Goal: Task Accomplishment & Management: Manage account settings

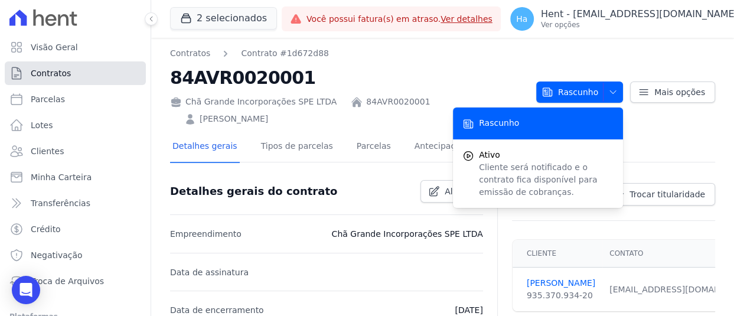
click at [57, 75] on span "Contratos" at bounding box center [51, 73] width 40 height 12
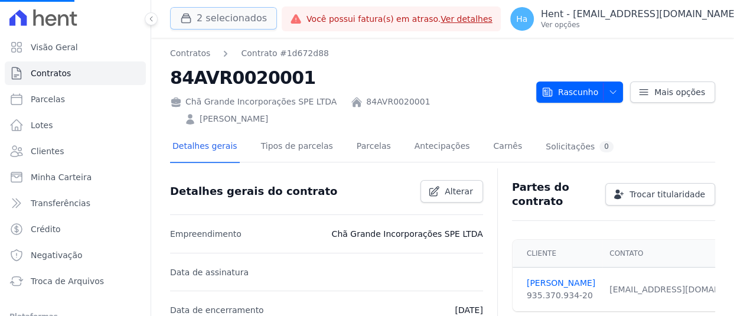
click at [211, 17] on button "2 selecionados" at bounding box center [223, 18] width 107 height 22
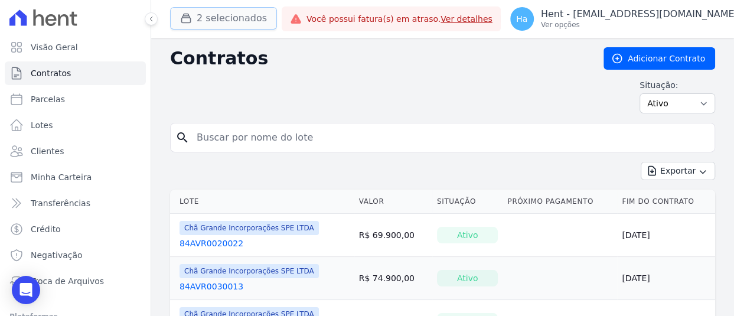
click at [244, 18] on button "2 selecionados" at bounding box center [223, 18] width 107 height 22
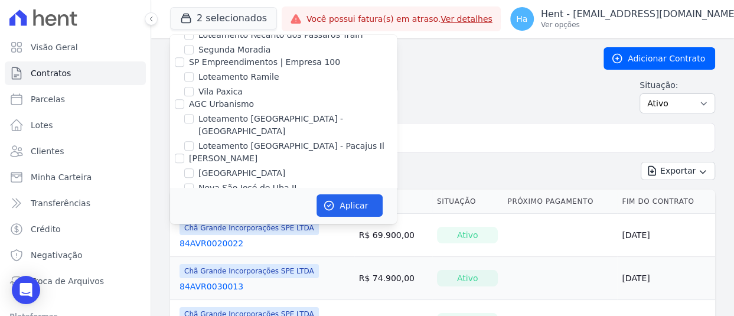
scroll to position [7695, 0]
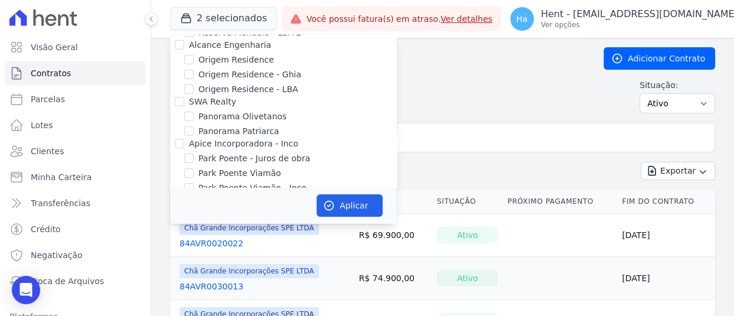
click at [178, 279] on input "CAVAZANI EMPREENDIMENTOS IMOBILIARIOS" at bounding box center [179, 283] width 9 height 9
checkbox input "true"
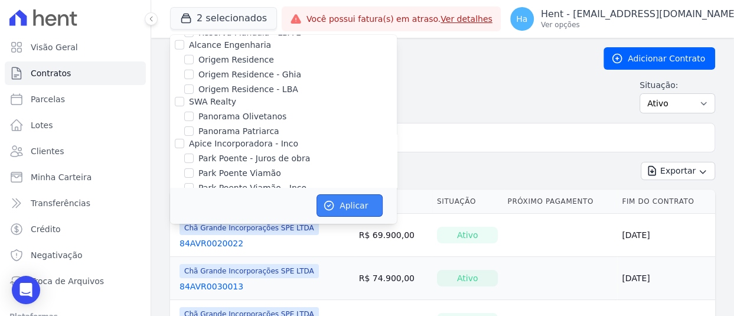
click at [355, 208] on button "Aplicar" at bounding box center [349, 205] width 66 height 22
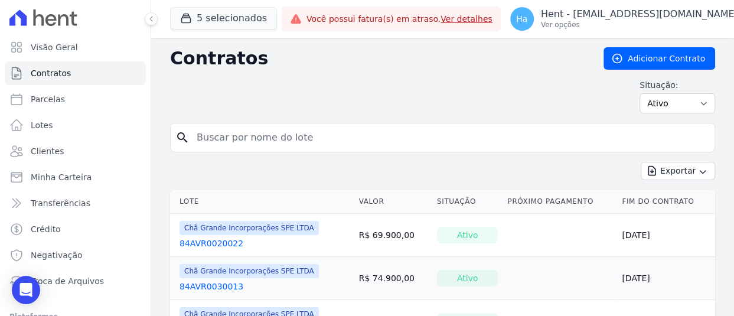
click at [270, 134] on input "search" at bounding box center [449, 138] width 520 height 24
type input "APTO 04"
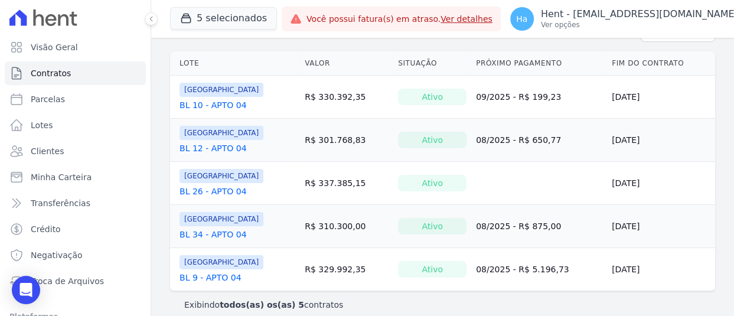
scroll to position [148, 0]
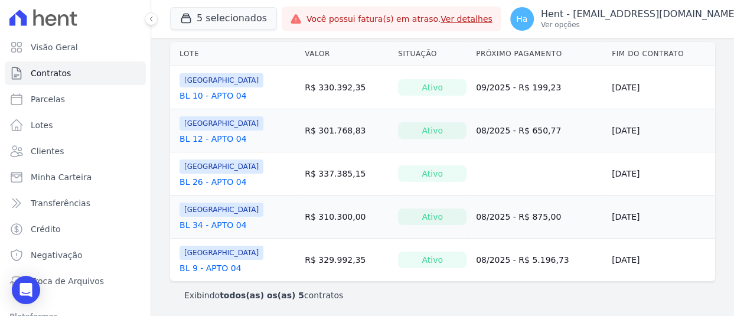
click at [207, 267] on link "BL 9 - APTO 04" at bounding box center [210, 268] width 62 height 12
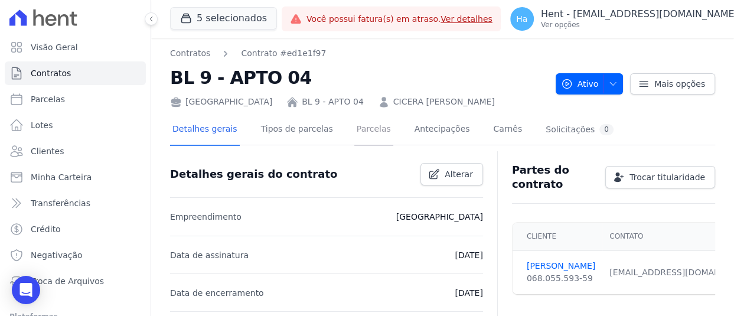
click at [357, 136] on link "Parcelas" at bounding box center [373, 130] width 39 height 31
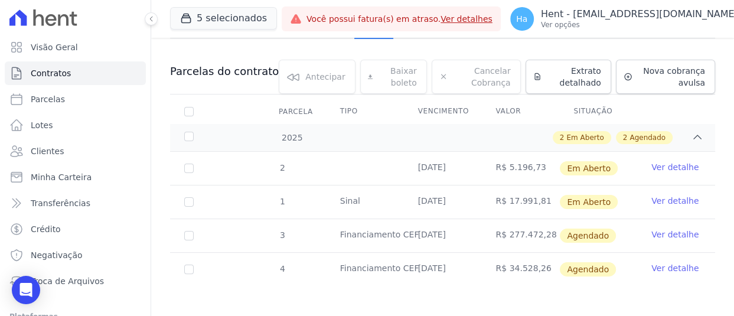
scroll to position [112, 0]
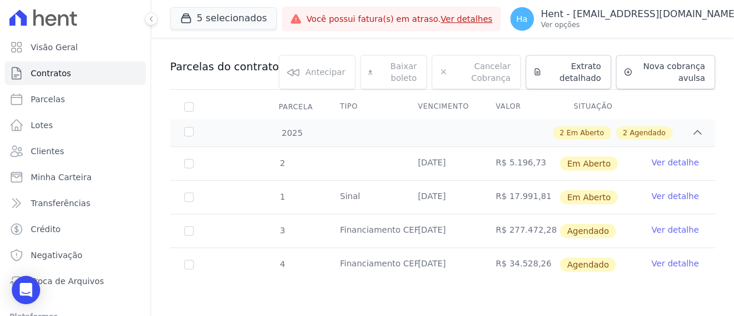
click at [655, 163] on link "Ver detalhe" at bounding box center [674, 162] width 47 height 12
click at [663, 195] on link "Ver detalhe" at bounding box center [674, 196] width 47 height 12
click at [382, 286] on div "Parcelas do contrato 0 selecionada(s) Antecipar Antecipar Baixar boleto Baixar …" at bounding box center [442, 168] width 545 height 250
select select "default"
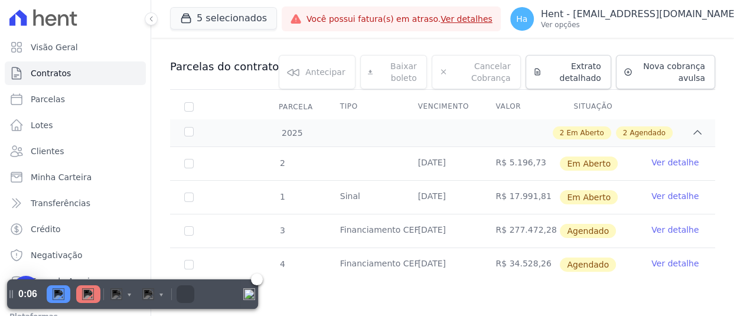
click at [88, 295] on img at bounding box center [88, 294] width 12 height 12
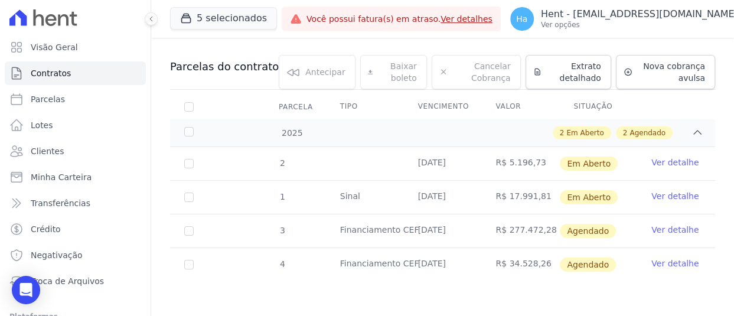
select select "default"
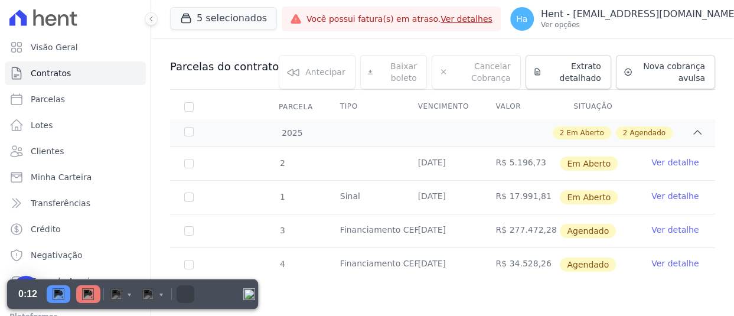
click at [183, 105] on th "Parcela" at bounding box center [189, 106] width 38 height 25
click at [187, 106] on input "checkbox" at bounding box center [188, 106] width 9 height 9
checkbox input "true"
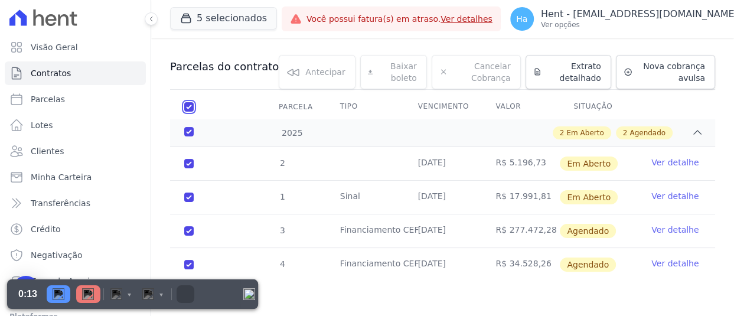
checkbox input "true"
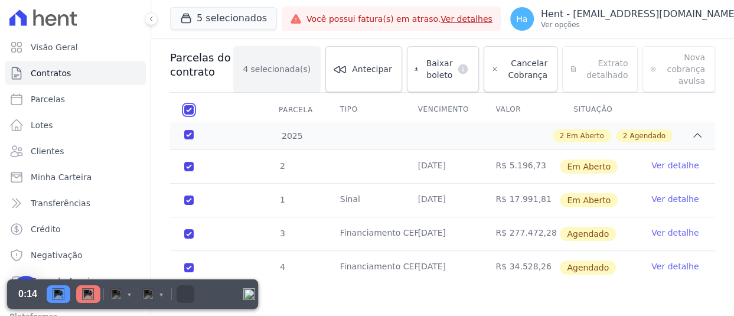
scroll to position [123, 0]
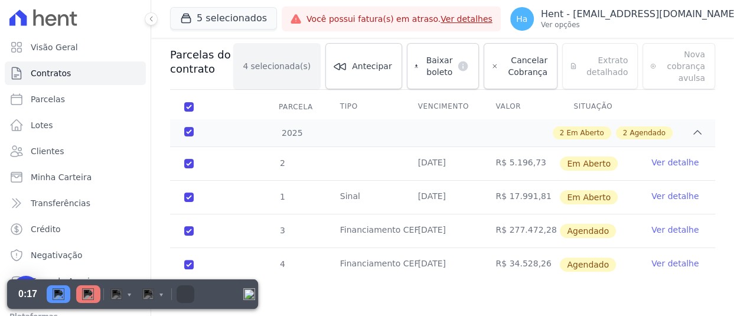
drag, startPoint x: 555, startPoint y: 230, endPoint x: 603, endPoint y: 235, distance: 48.0
click at [603, 235] on span "Agendado" at bounding box center [588, 231] width 56 height 14
click at [186, 104] on input "checkbox" at bounding box center [188, 106] width 9 height 9
checkbox input "false"
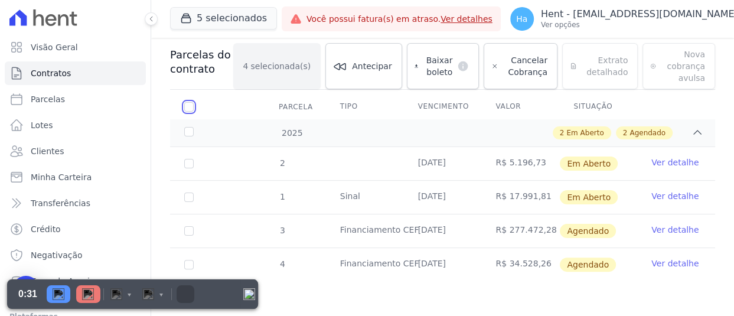
checkbox input "false"
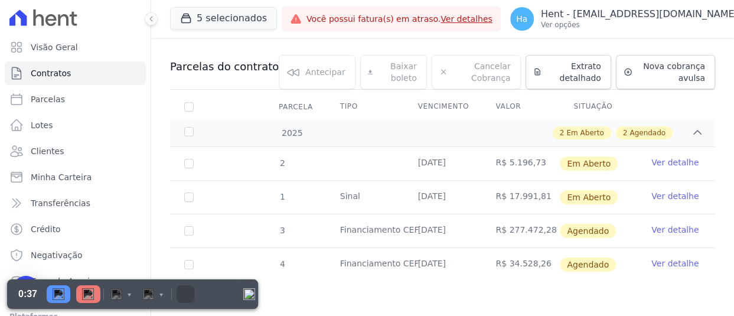
drag, startPoint x: 558, startPoint y: 163, endPoint x: 612, endPoint y: 165, distance: 53.7
click at [612, 165] on td "Em Aberto" at bounding box center [598, 163] width 78 height 33
click at [225, 115] on tr "Parcela Tipo Vencimento Valor Situação" at bounding box center [442, 106] width 545 height 25
click at [187, 164] on input "checkbox" at bounding box center [188, 163] width 9 height 9
checkbox input "true"
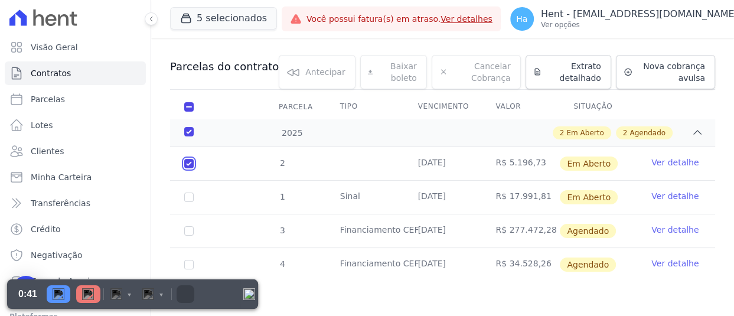
checkbox input "true"
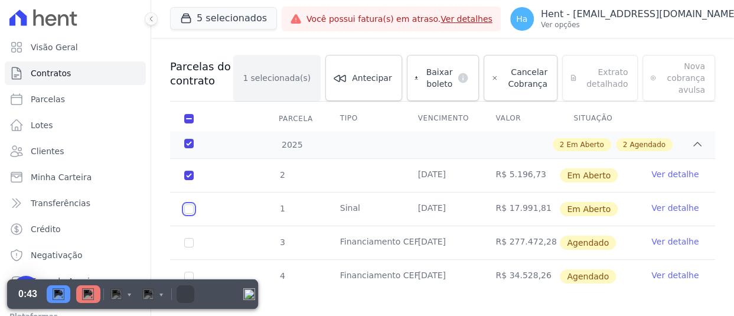
click at [185, 212] on input "checkbox" at bounding box center [188, 208] width 9 height 9
checkbox input "true"
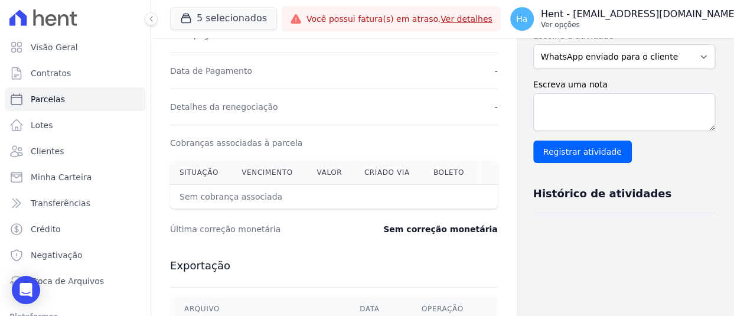
scroll to position [295, 0]
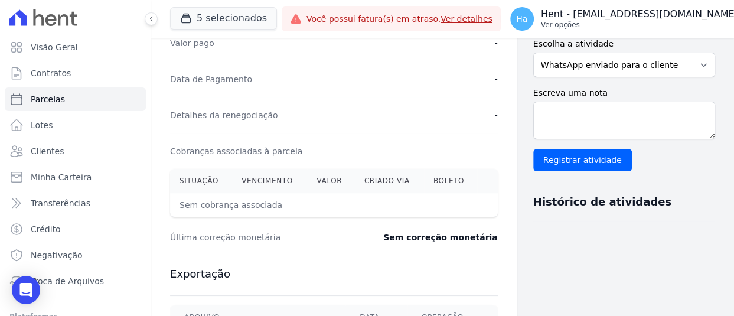
select select "default"
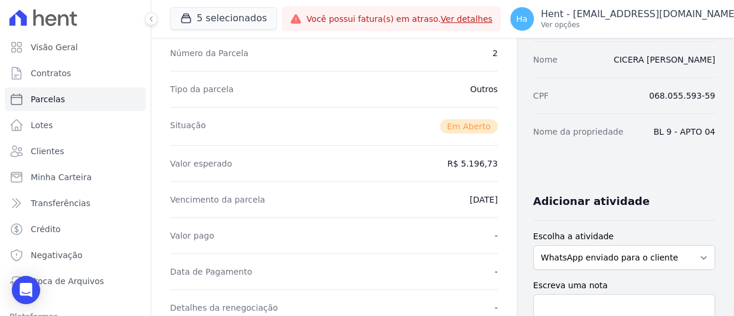
scroll to position [0, 0]
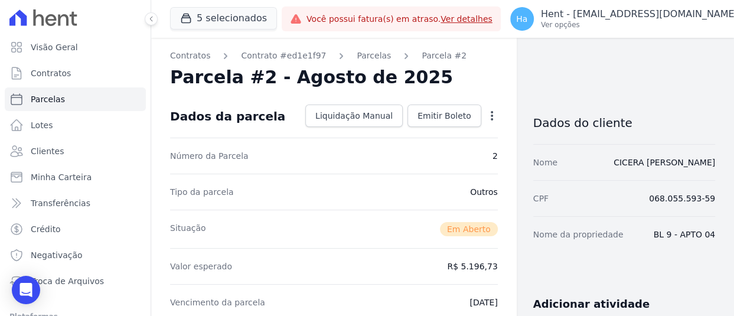
select select "default"
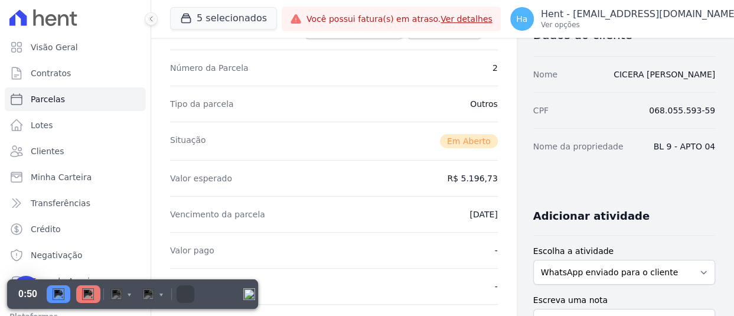
scroll to position [118, 0]
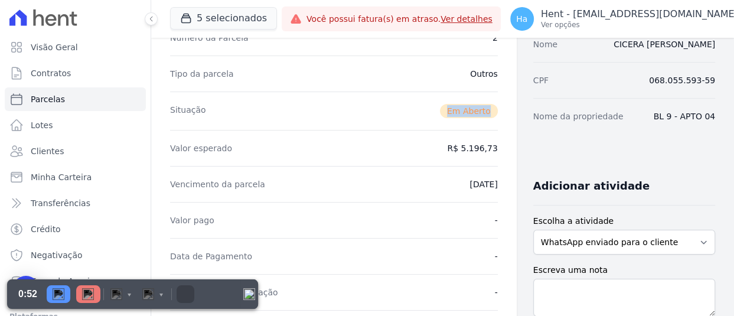
drag, startPoint x: 444, startPoint y: 110, endPoint x: 489, endPoint y: 110, distance: 44.9
click at [489, 110] on span "Em Aberto" at bounding box center [469, 111] width 58 height 14
drag, startPoint x: 457, startPoint y: 141, endPoint x: 501, endPoint y: 143, distance: 43.7
click at [501, 143] on div "Contratos Contrato #ed1e1f97 Parcelas Parcela #2 Parcela #2 - Agosto de 2025 Da…" at bounding box center [333, 299] width 365 height 759
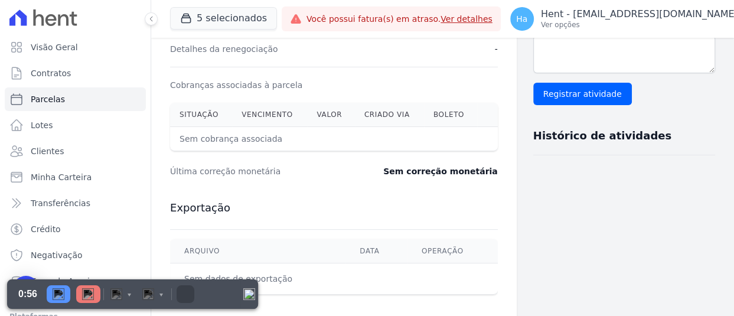
scroll to position [354, 0]
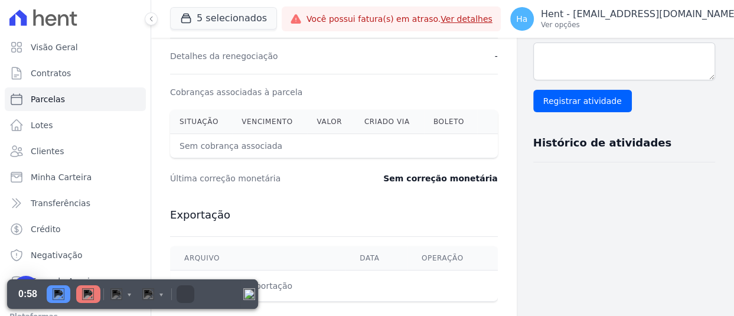
drag, startPoint x: 177, startPoint y: 145, endPoint x: 303, endPoint y: 146, distance: 125.7
click at [303, 146] on th "Sem cobrança associada" at bounding box center [297, 146] width 254 height 24
click at [310, 180] on dt "Última correção monetária" at bounding box center [266, 178] width 192 height 12
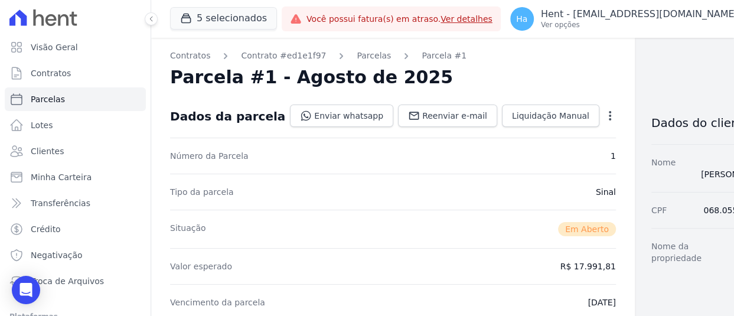
select select "default"
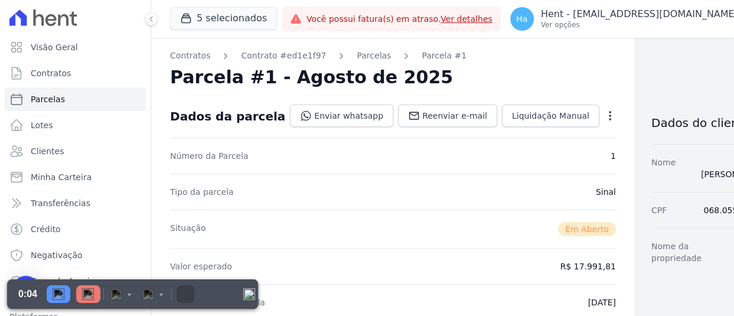
select select "default"
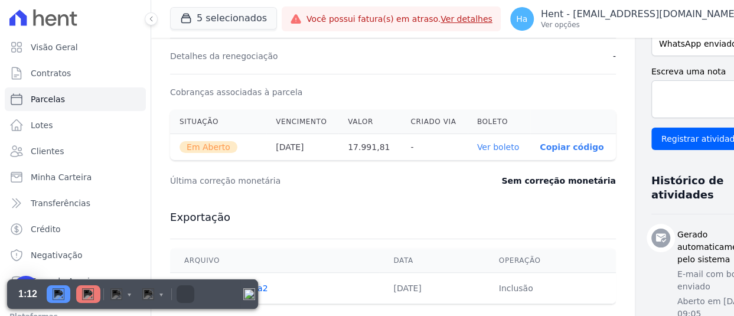
scroll to position [413, 0]
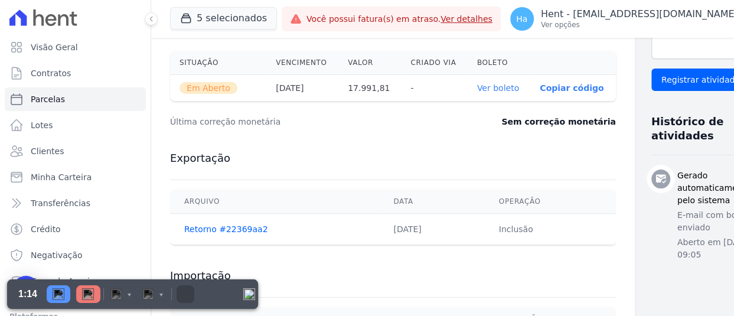
drag, startPoint x: 182, startPoint y: 86, endPoint x: 237, endPoint y: 92, distance: 55.3
click at [237, 92] on th "Em Aberto" at bounding box center [218, 88] width 96 height 27
click at [361, 121] on dt "Última correção monetária" at bounding box center [301, 122] width 263 height 12
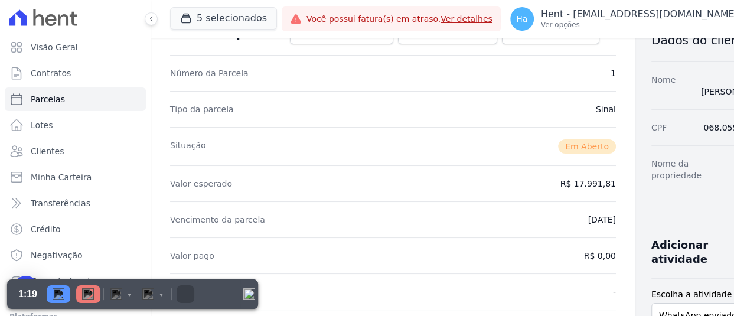
scroll to position [0, 0]
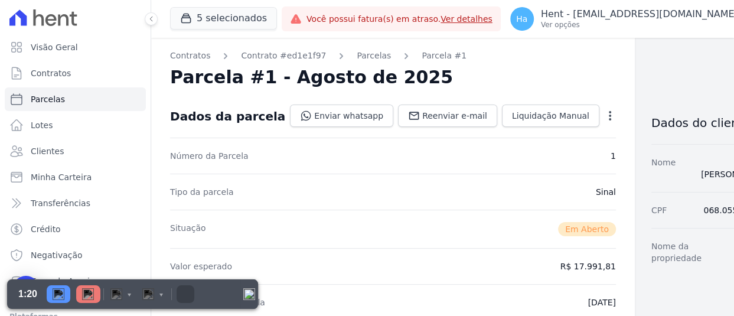
click at [604, 111] on icon "button" at bounding box center [610, 116] width 12 height 12
click at [516, 58] on nav "Contratos Contrato #ed1e1f97 [GEOGRAPHIC_DATA] Parcela #1" at bounding box center [393, 56] width 446 height 12
click at [61, 293] on img "Pause" at bounding box center [59, 294] width 12 height 12
click at [90, 295] on img at bounding box center [88, 294] width 12 height 12
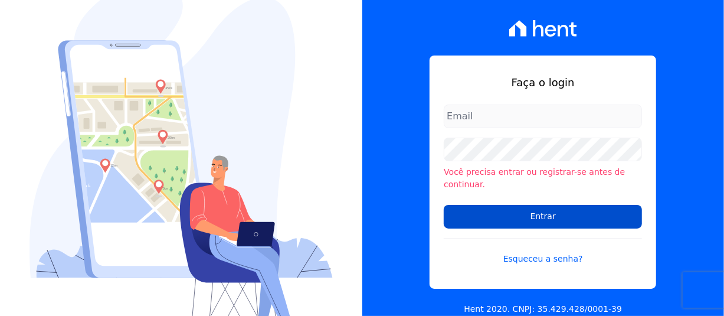
type input "adriane.brito@hent.com.br"
drag, startPoint x: 529, startPoint y: 214, endPoint x: 519, endPoint y: 205, distance: 13.0
click at [529, 214] on input "Entrar" at bounding box center [543, 217] width 198 height 24
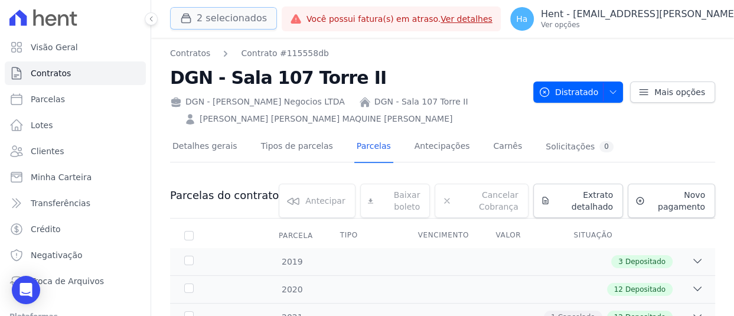
click at [220, 17] on button "2 selecionados" at bounding box center [223, 18] width 107 height 22
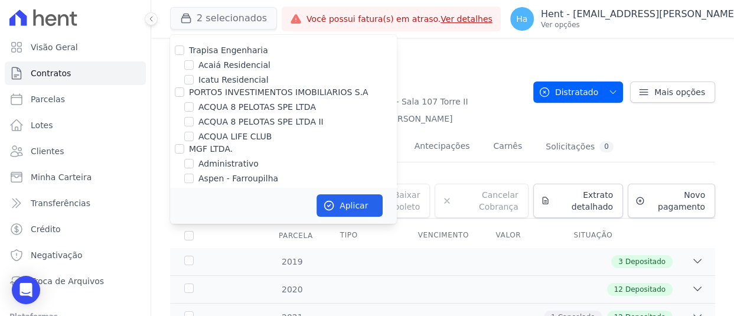
scroll to position [3731, 0]
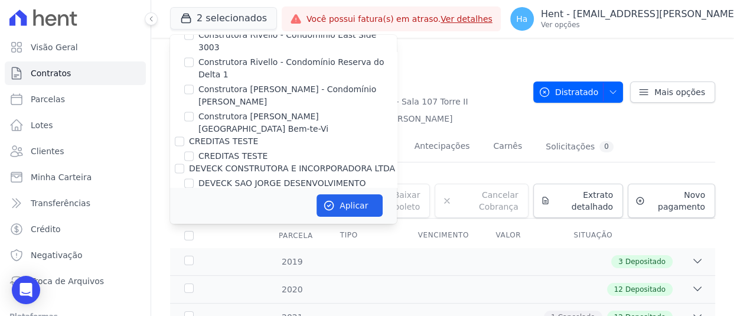
click at [177, 203] on input "[PERSON_NAME]" at bounding box center [179, 207] width 9 height 9
checkbox input "false"
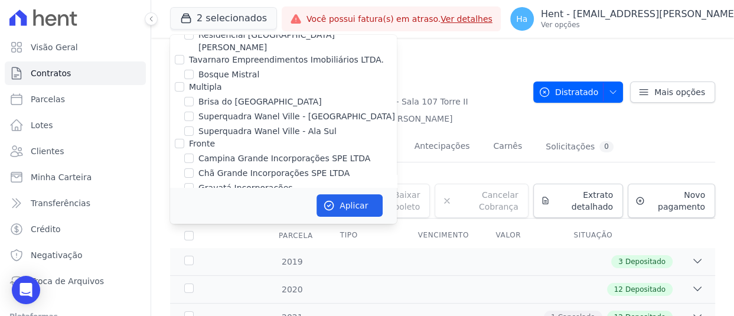
scroll to position [2957, 0]
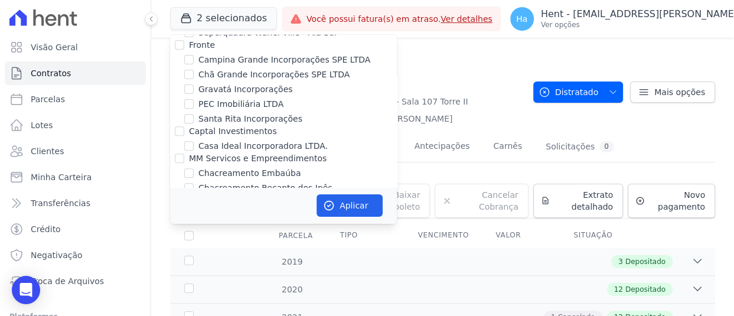
click at [186, 240] on input "[GEOGRAPHIC_DATA] 13" at bounding box center [188, 244] width 9 height 9
checkbox input "false"
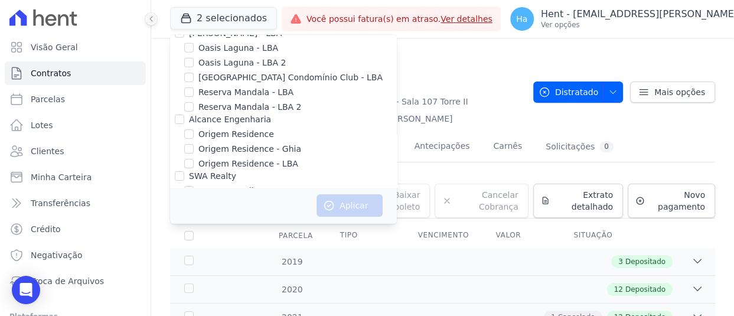
scroll to position [1152, 0]
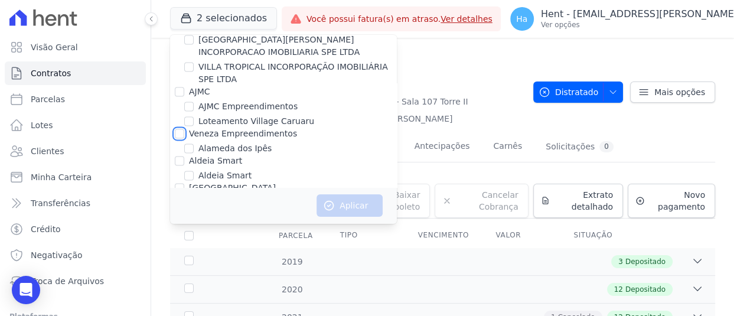
click at [180, 129] on input "Veneza Empreendimentos" at bounding box center [179, 133] width 9 height 9
checkbox input "true"
click at [354, 205] on button "Aplicar" at bounding box center [349, 205] width 66 height 22
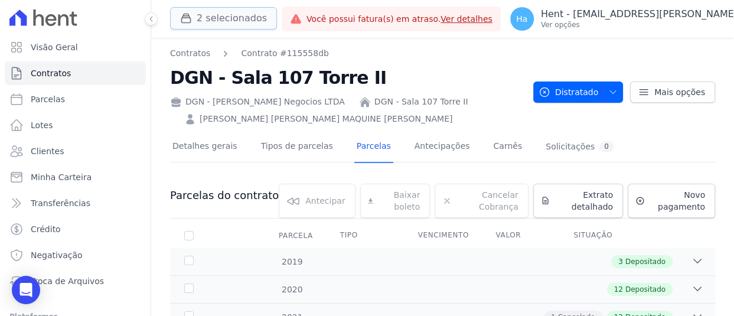
click at [214, 21] on button "2 selecionados" at bounding box center [223, 18] width 107 height 22
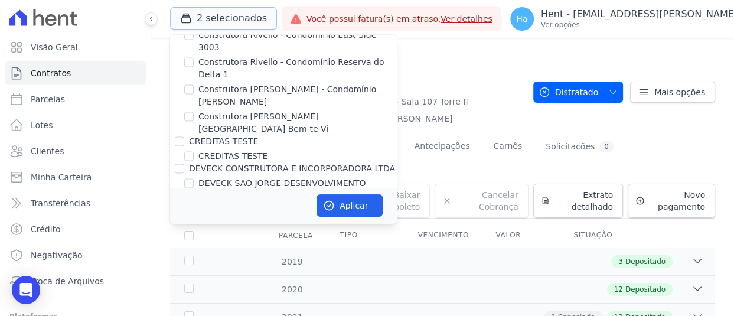
scroll to position [3660, 0]
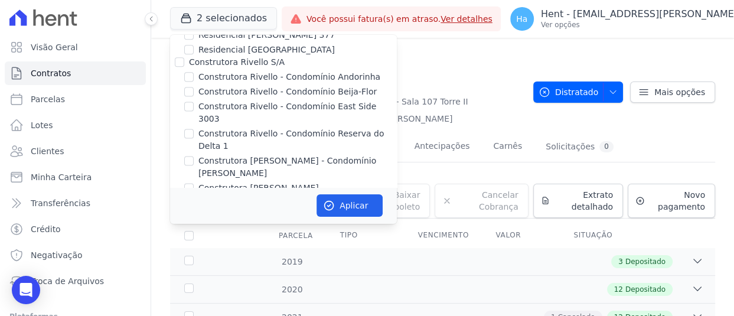
click at [175, 273] on div at bounding box center [179, 279] width 9 height 12
click at [177, 274] on input "[PERSON_NAME]" at bounding box center [179, 278] width 9 height 9
checkbox input "false"
click at [339, 203] on button "Aplicar" at bounding box center [349, 205] width 66 height 22
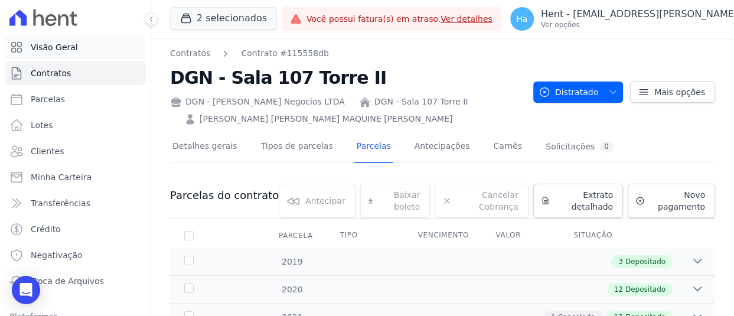
click at [81, 50] on link "Visão Geral" at bounding box center [75, 47] width 141 height 24
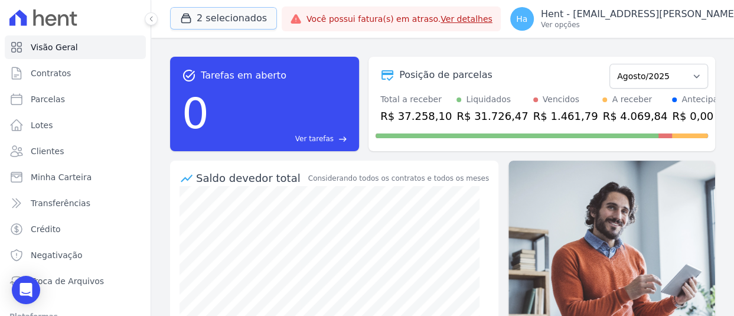
click at [236, 18] on button "2 selecionados" at bounding box center [223, 18] width 107 height 22
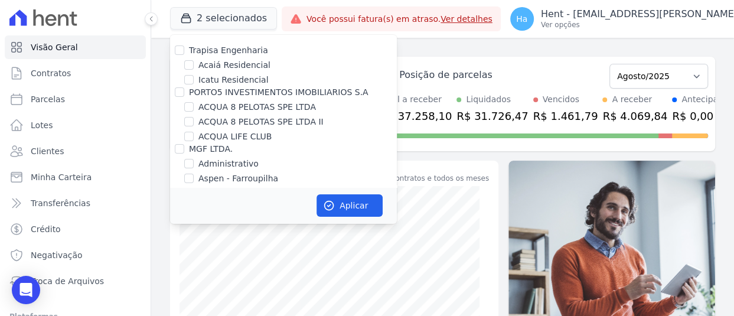
scroll to position [3731, 0]
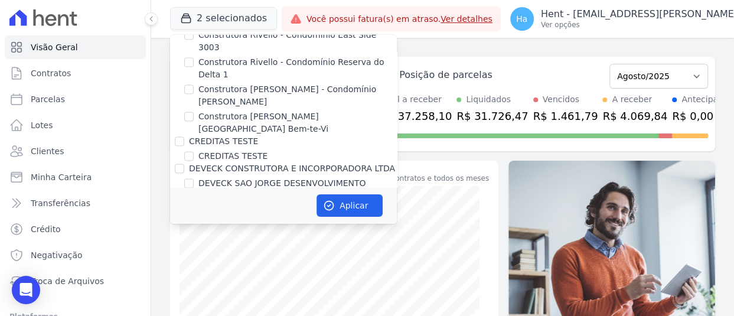
click at [183, 203] on input "[PERSON_NAME]" at bounding box center [179, 207] width 9 height 9
checkbox input "false"
click at [332, 212] on button "Aplicar" at bounding box center [349, 205] width 66 height 22
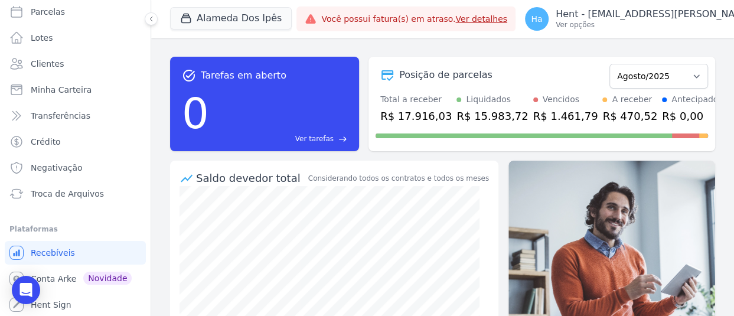
scroll to position [88, 0]
